Goal: Complete application form

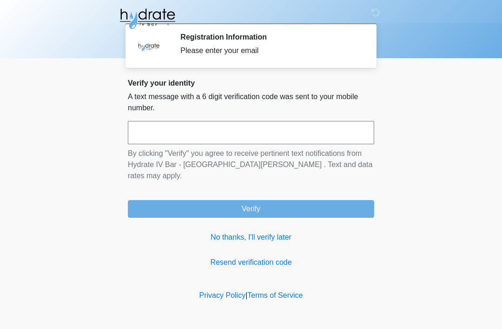
click at [323, 128] on input "text" at bounding box center [251, 132] width 246 height 23
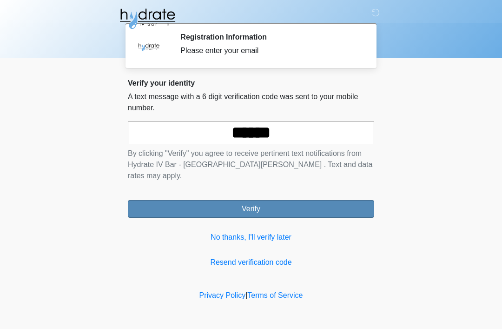
type input "******"
click at [296, 200] on button "Verify" at bounding box center [251, 209] width 246 height 18
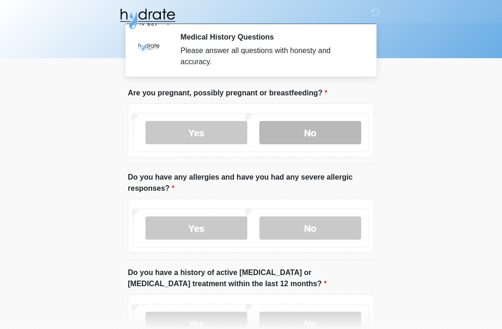
click at [322, 132] on label "No" at bounding box center [310, 132] width 102 height 23
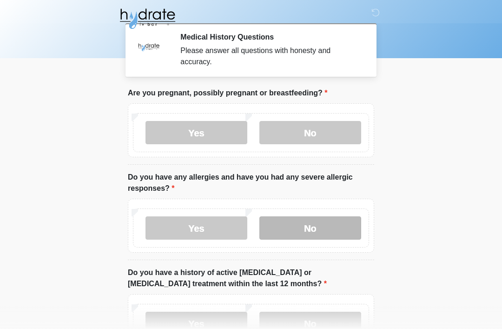
click at [335, 222] on label "No" at bounding box center [310, 227] width 102 height 23
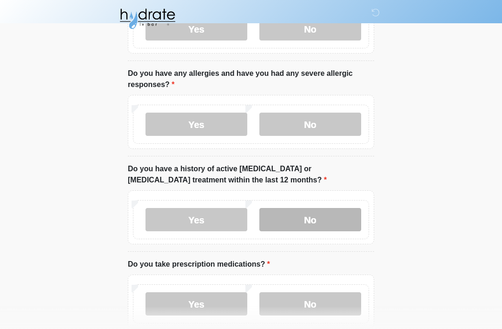
click at [328, 218] on label "No" at bounding box center [310, 219] width 102 height 23
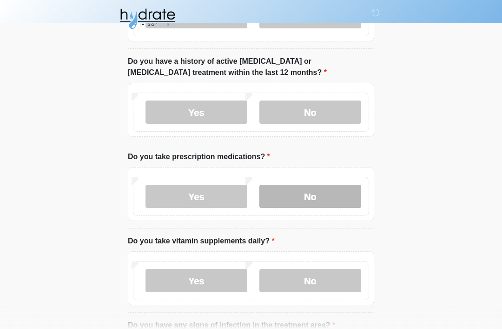
click at [329, 195] on label "No" at bounding box center [310, 195] width 102 height 23
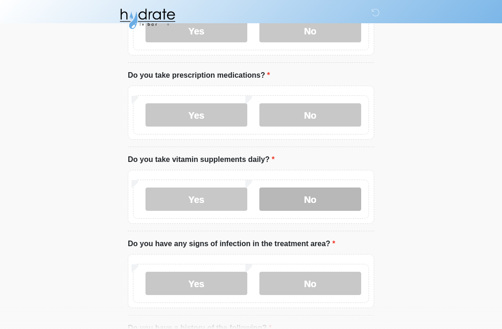
click at [335, 196] on label "No" at bounding box center [310, 198] width 102 height 23
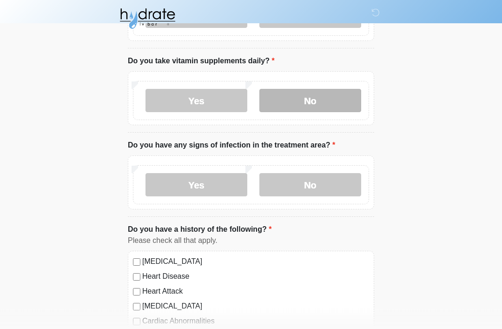
scroll to position [391, 0]
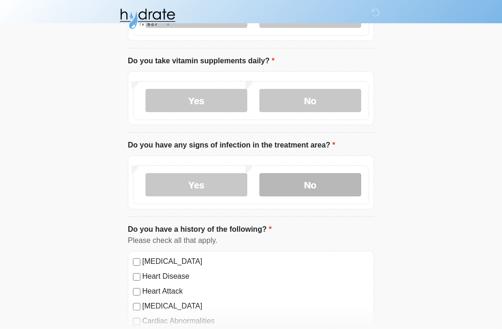
click at [337, 178] on label "No" at bounding box center [310, 184] width 102 height 23
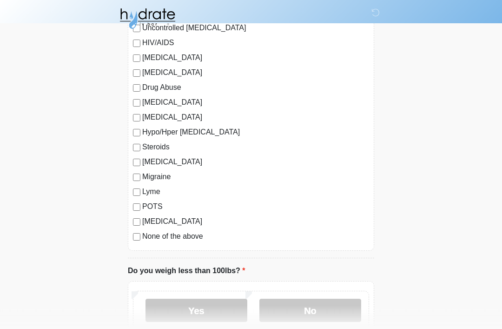
scroll to position [891, 0]
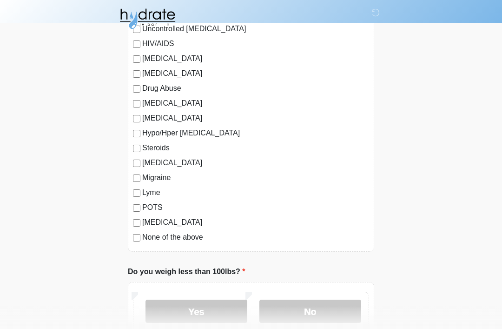
click at [176, 232] on label "None of the above" at bounding box center [255, 236] width 227 height 11
click at [307, 304] on label "No" at bounding box center [310, 310] width 102 height 23
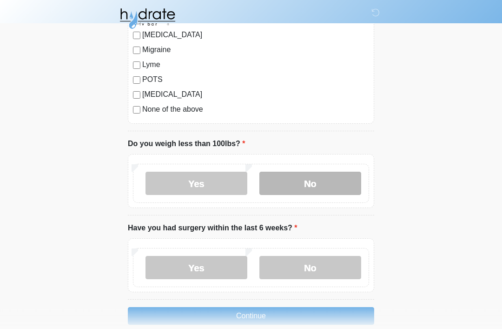
scroll to position [1033, 0]
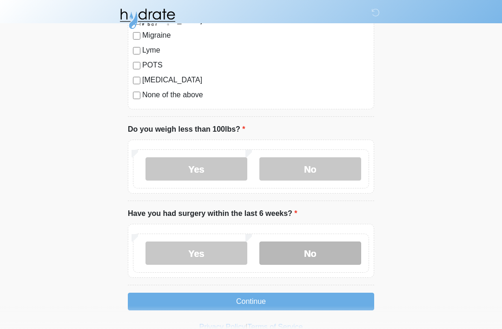
click at [329, 249] on label "No" at bounding box center [310, 252] width 102 height 23
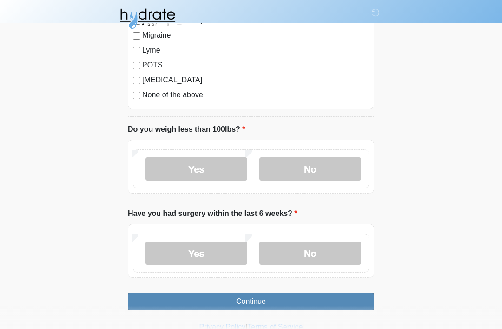
click at [289, 300] on button "Continue" at bounding box center [251, 301] width 246 height 18
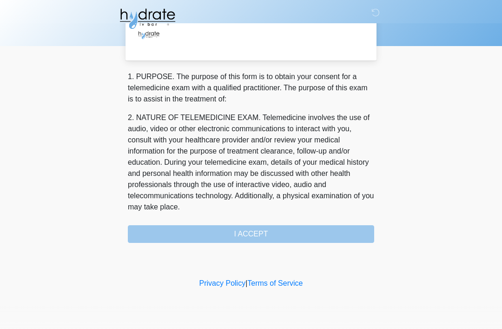
scroll to position [0, 0]
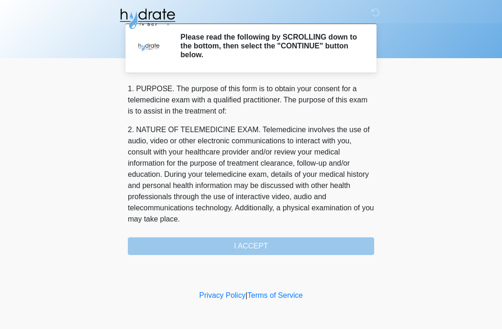
click at [269, 246] on div "1. PURPOSE. The purpose of this form is to obtain your consent for a telemedici…" at bounding box center [251, 168] width 246 height 171
click at [261, 244] on div "1. PURPOSE. The purpose of this form is to obtain your consent for a telemedici…" at bounding box center [251, 168] width 246 height 171
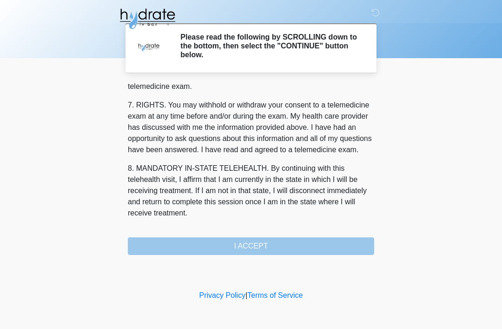
scroll to position [408, 0]
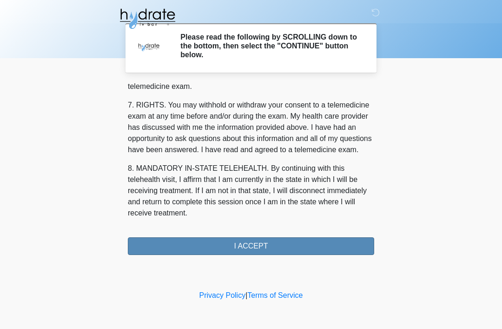
click at [270, 241] on button "I ACCEPT" at bounding box center [251, 246] width 246 height 18
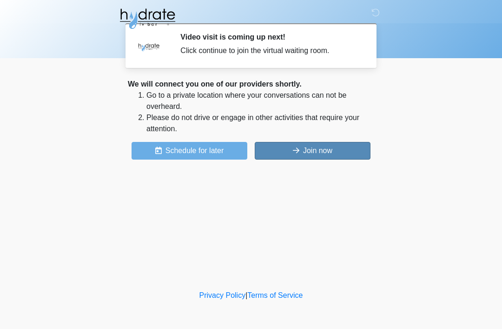
click at [312, 144] on button "Join now" at bounding box center [313, 151] width 116 height 18
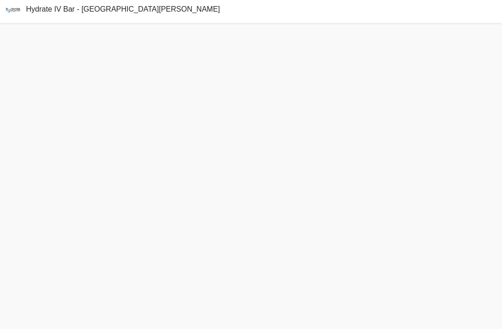
scroll to position [8, 0]
